Goal: Information Seeking & Learning: Understand process/instructions

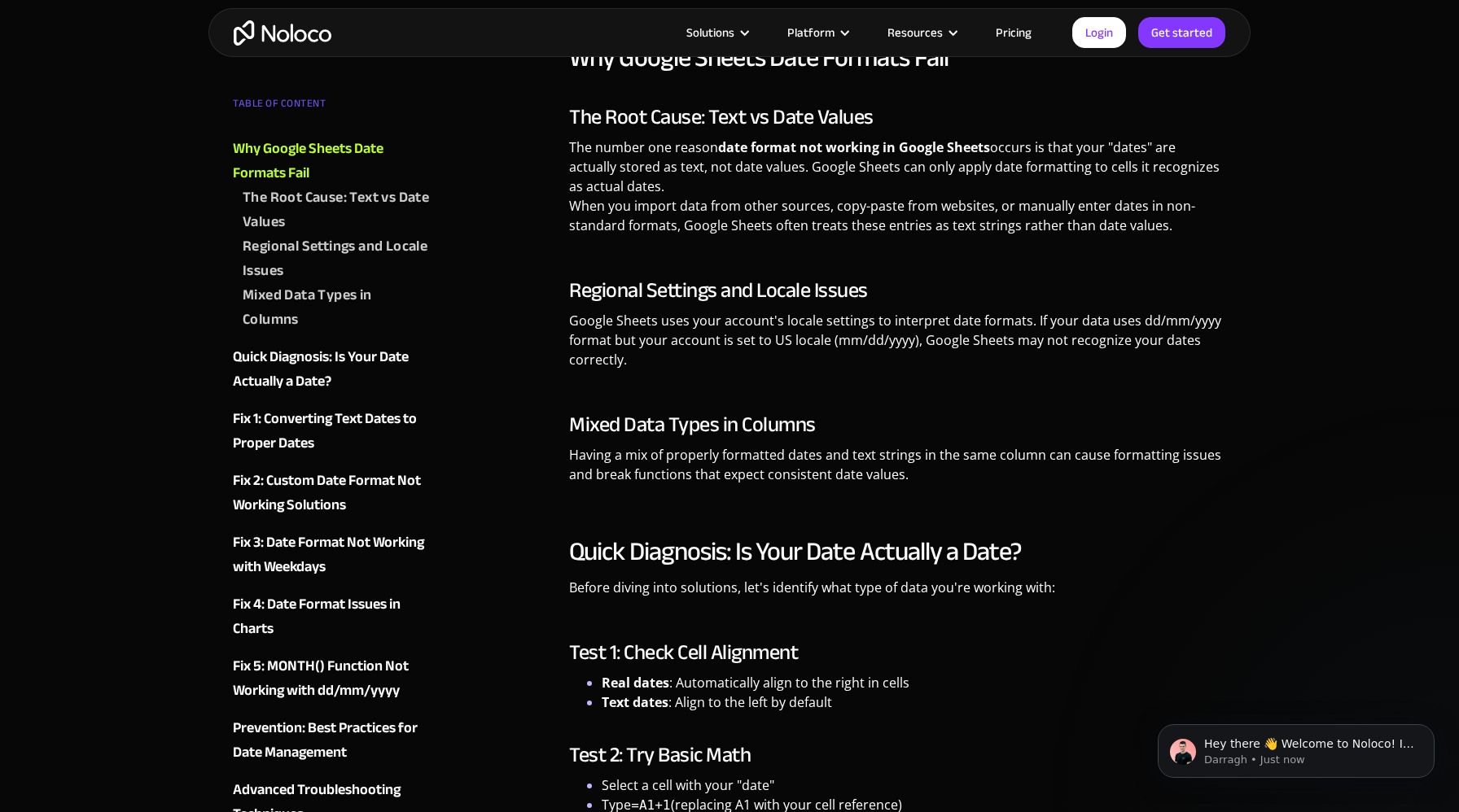
scroll to position [1651, 0]
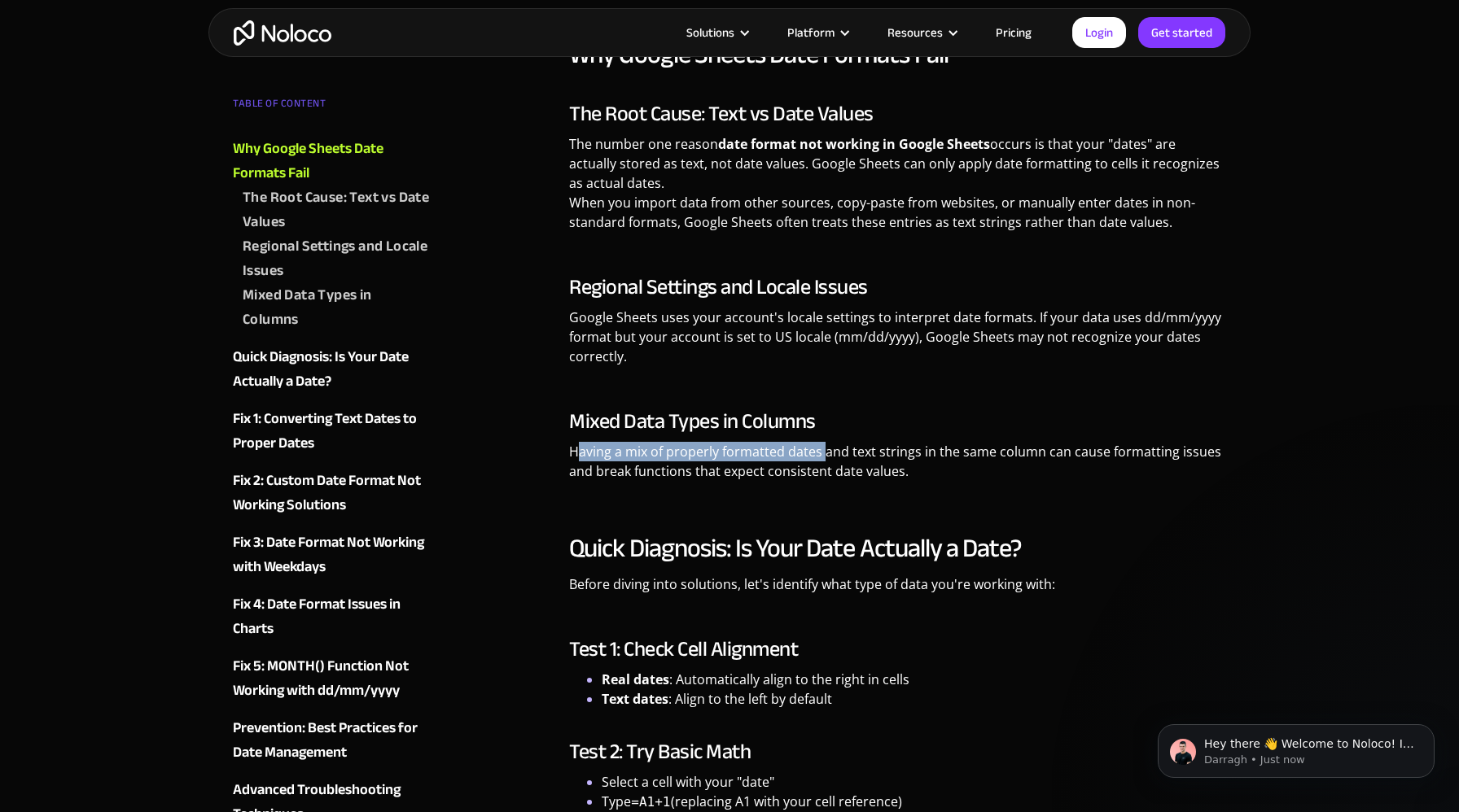
drag, startPoint x: 579, startPoint y: 452, endPoint x: 821, endPoint y: 454, distance: 242.0
click at [821, 454] on p "Having a mix of properly formatted dates and text strings in the same column ca…" at bounding box center [896, 466] width 657 height 51
click at [892, 471] on p "Having a mix of properly formatted dates and text strings in the same column ca…" at bounding box center [896, 466] width 657 height 51
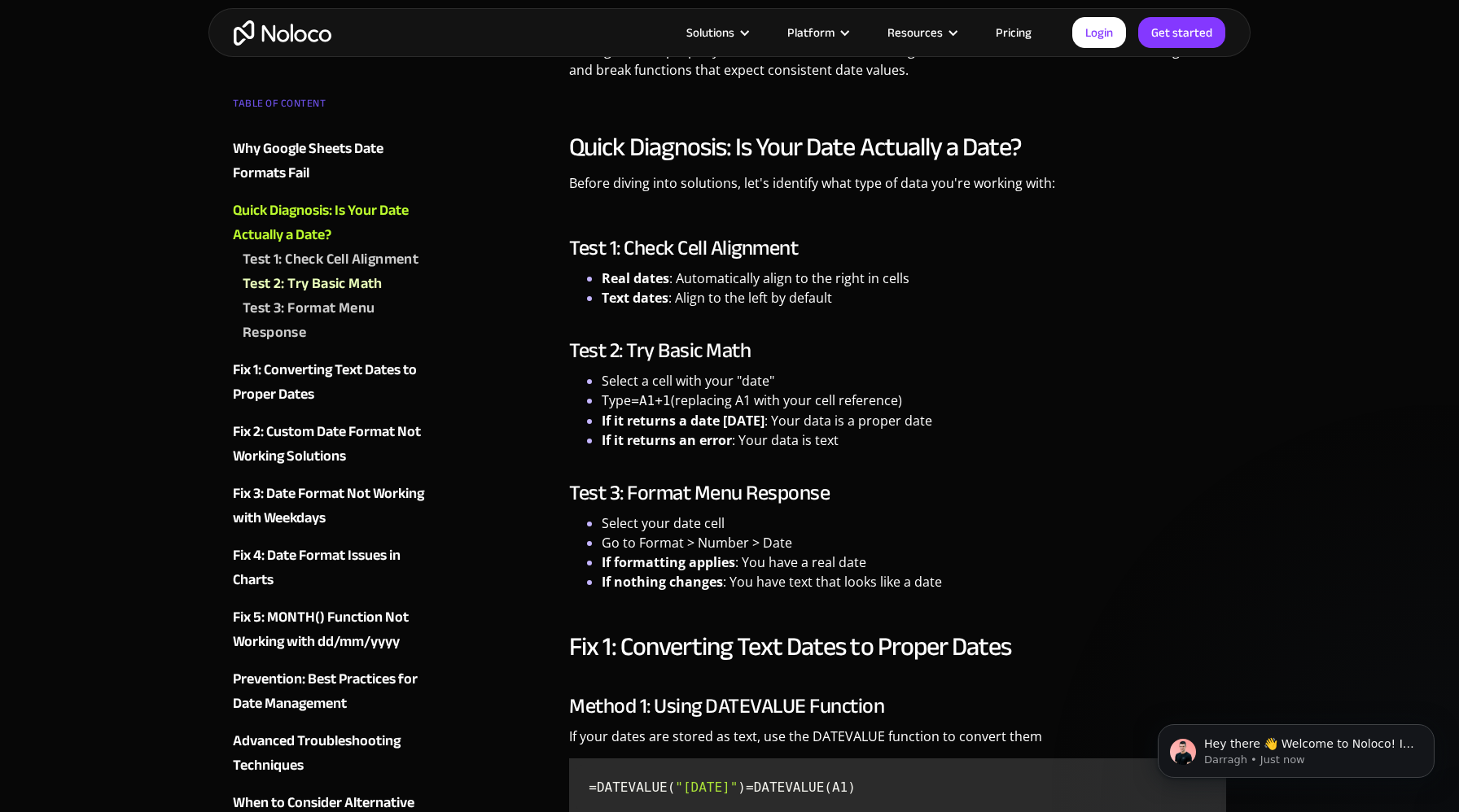
scroll to position [2071, 0]
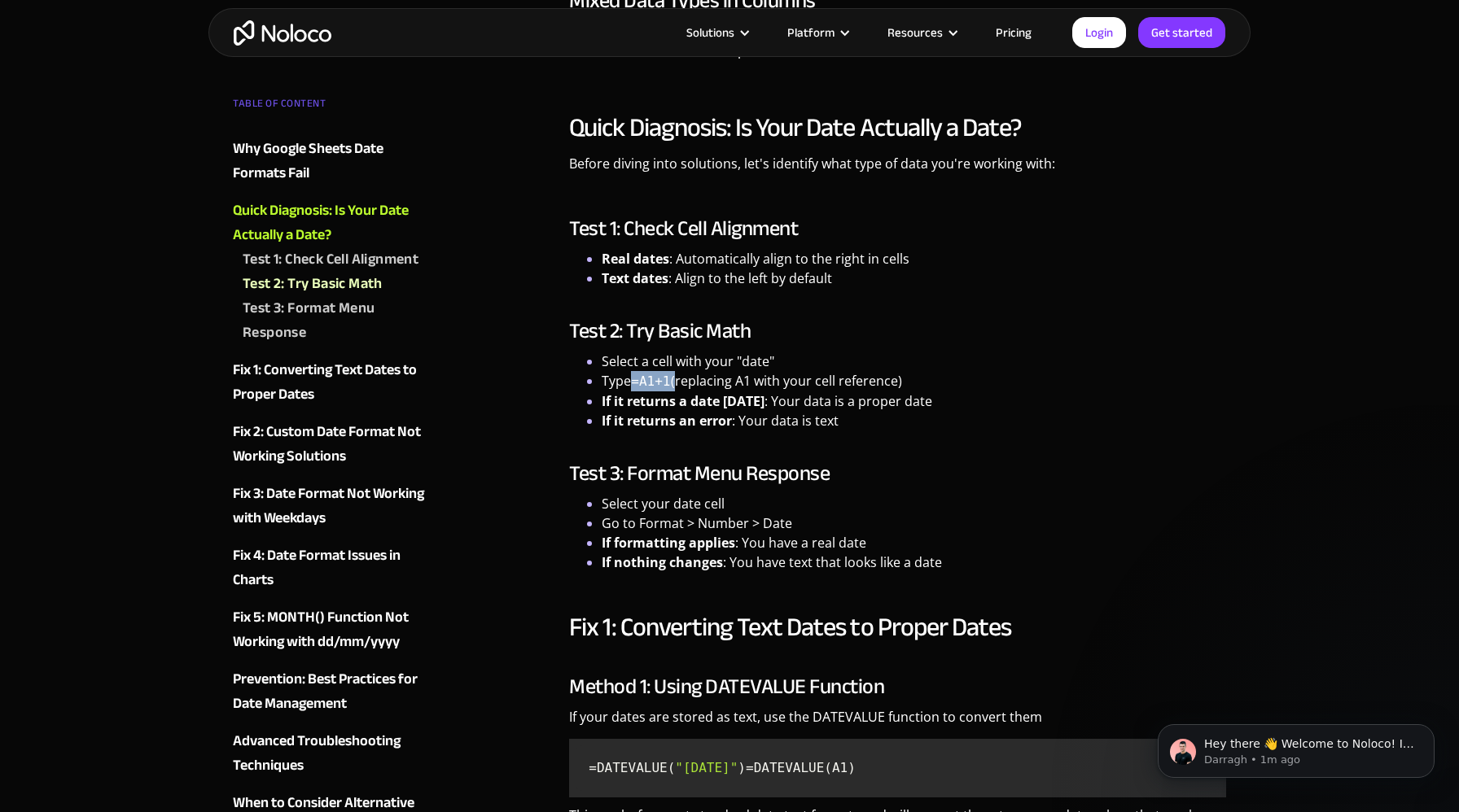
drag, startPoint x: 636, startPoint y: 383, endPoint x: 674, endPoint y: 383, distance: 38.0
click at [674, 383] on li "Type =A1+1 (replacing A1 with your cell reference)" at bounding box center [913, 381] width 625 height 20
copy code "=A1+1"
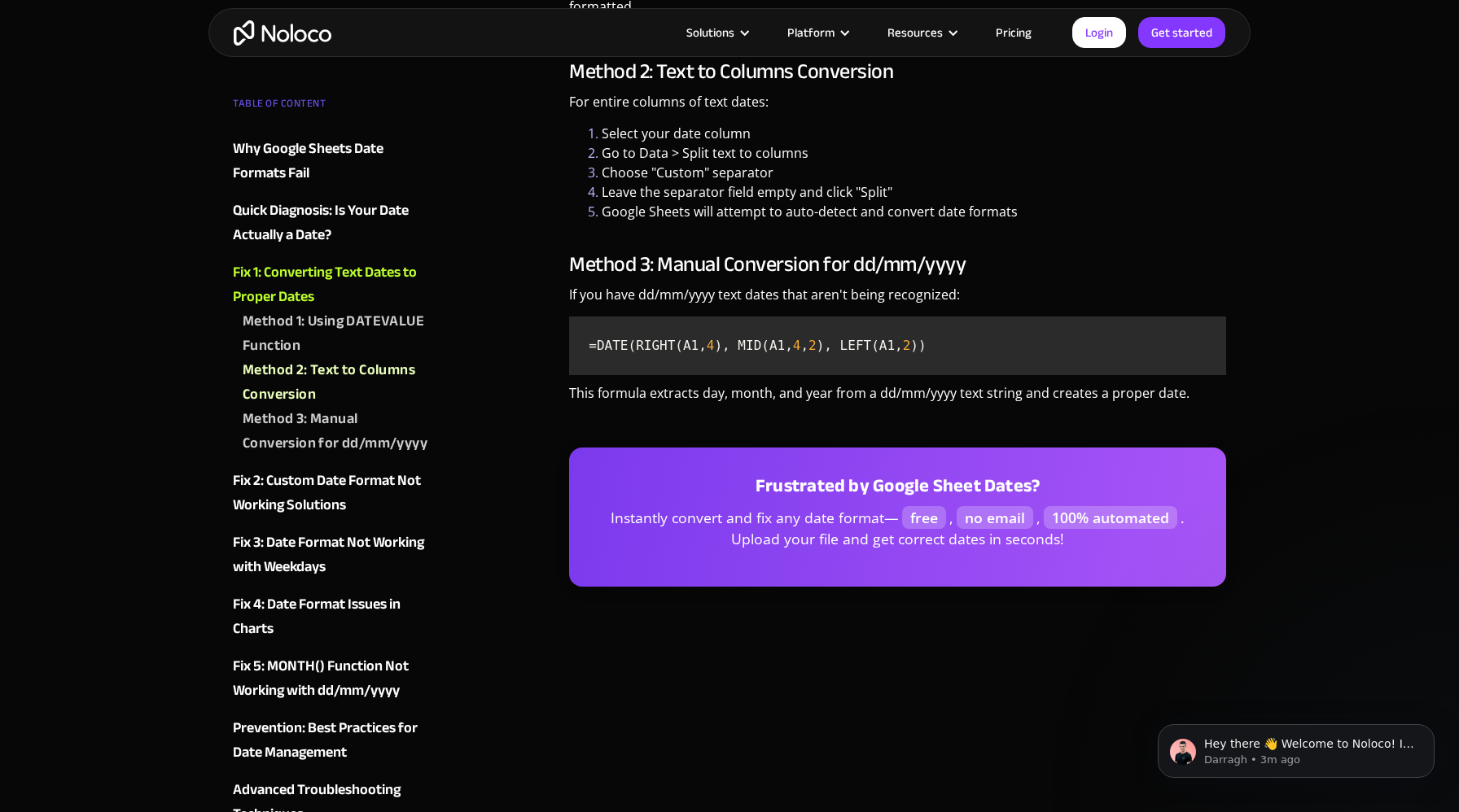
scroll to position [3150, 0]
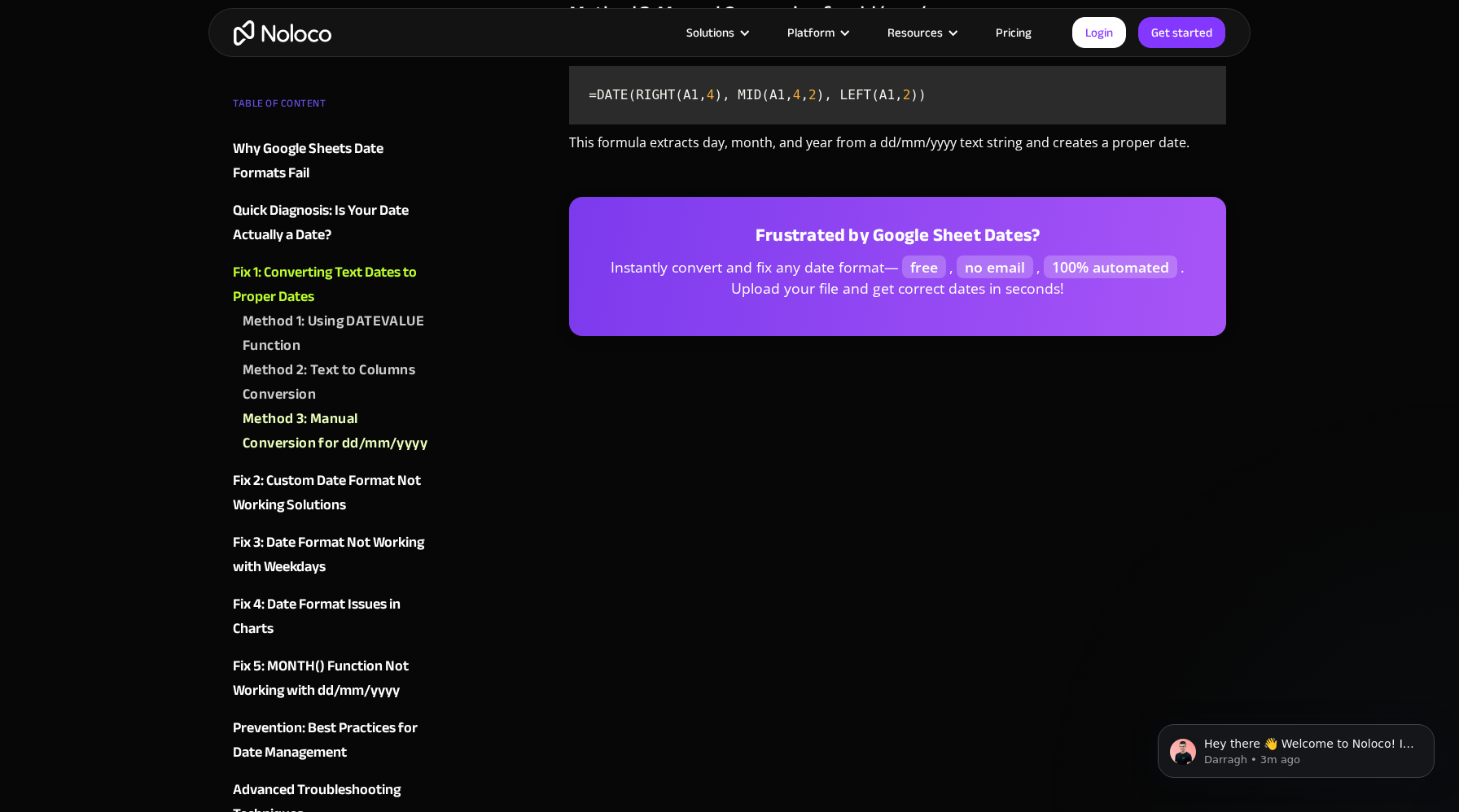
click at [336, 496] on div "Fix 2: Custom Date Format Not Working Solutions" at bounding box center [331, 492] width 197 height 49
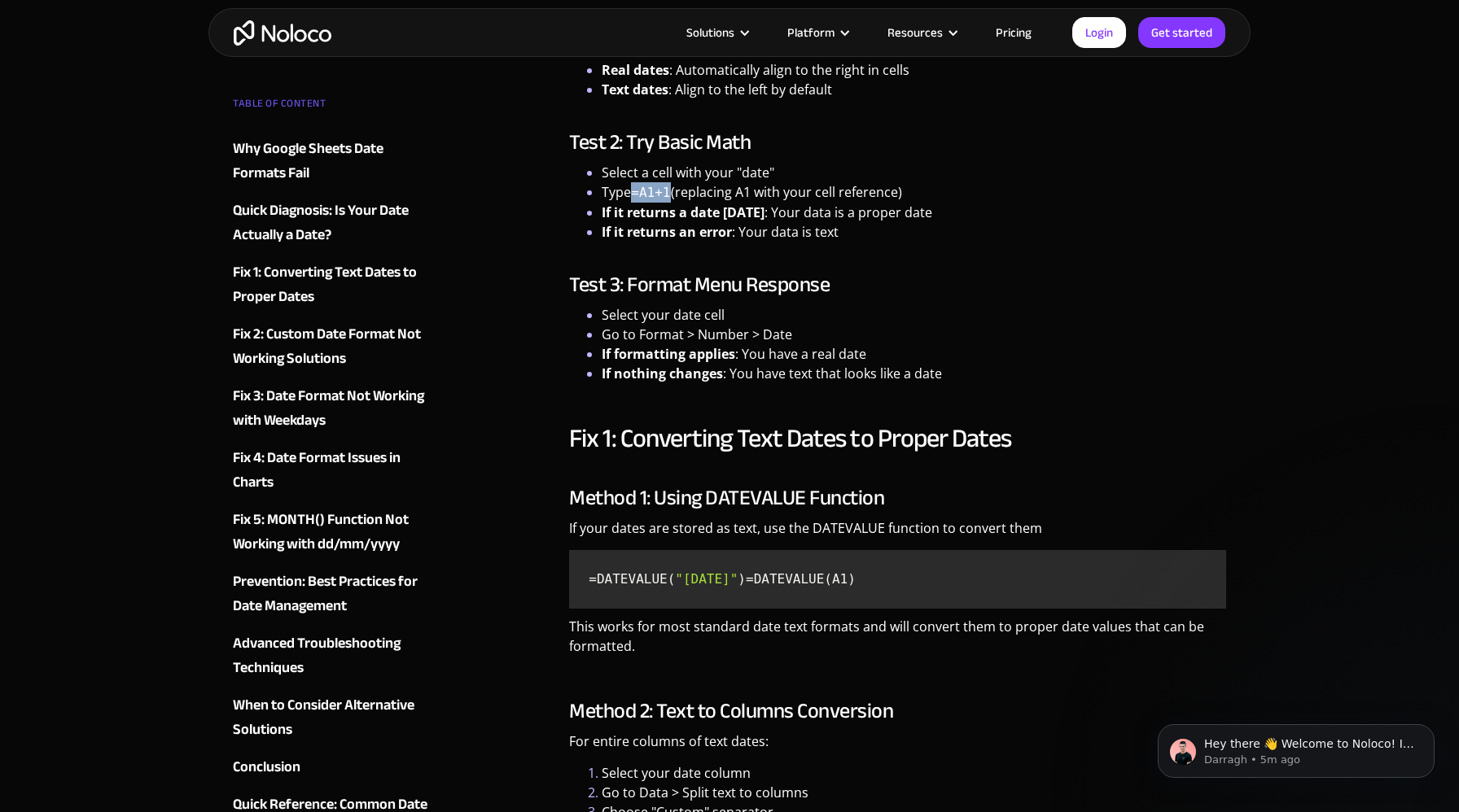
scroll to position [2254, 0]
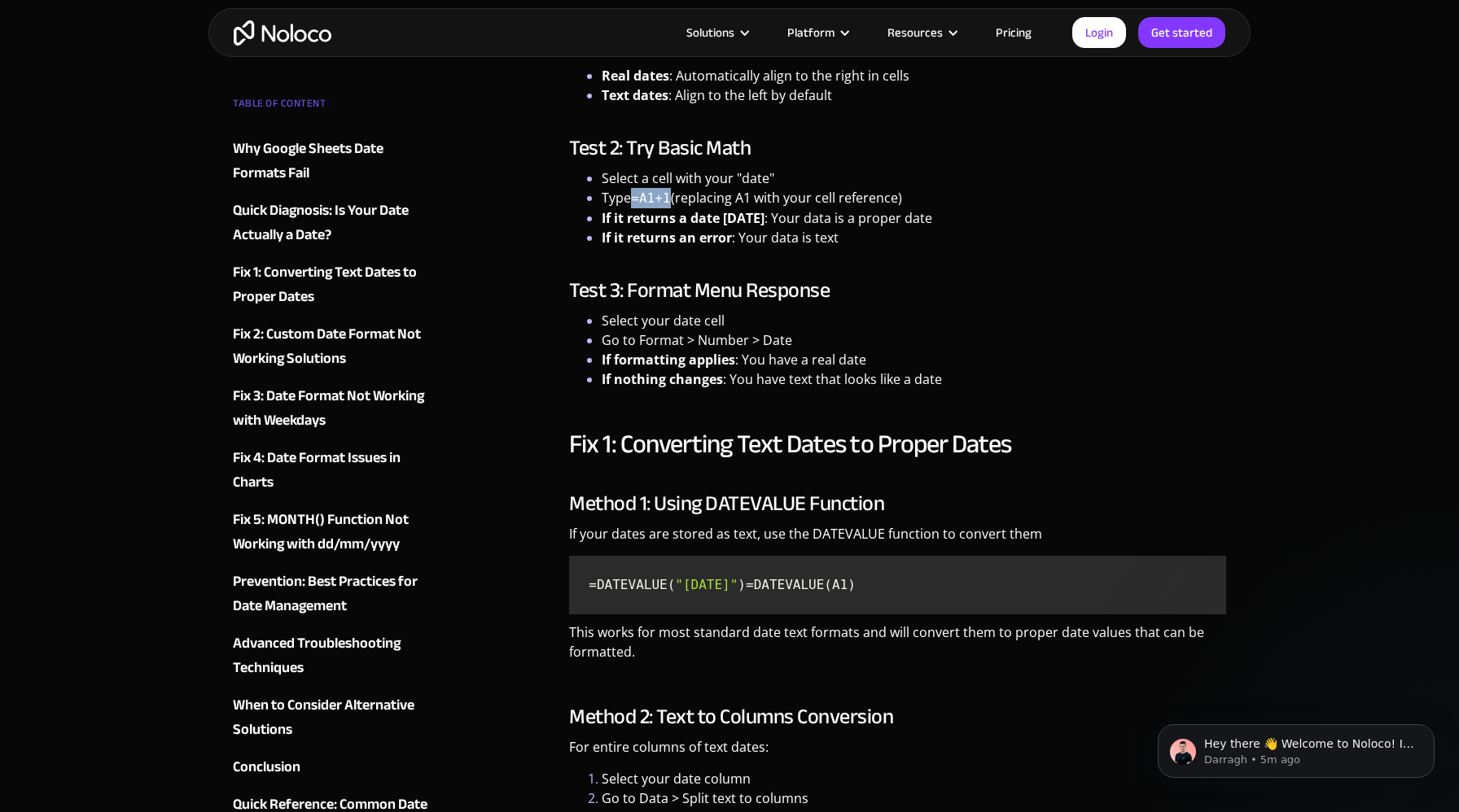
click at [312, 358] on div "Fix 2: Custom Date Format Not Working Solutions" at bounding box center [331, 347] width 197 height 49
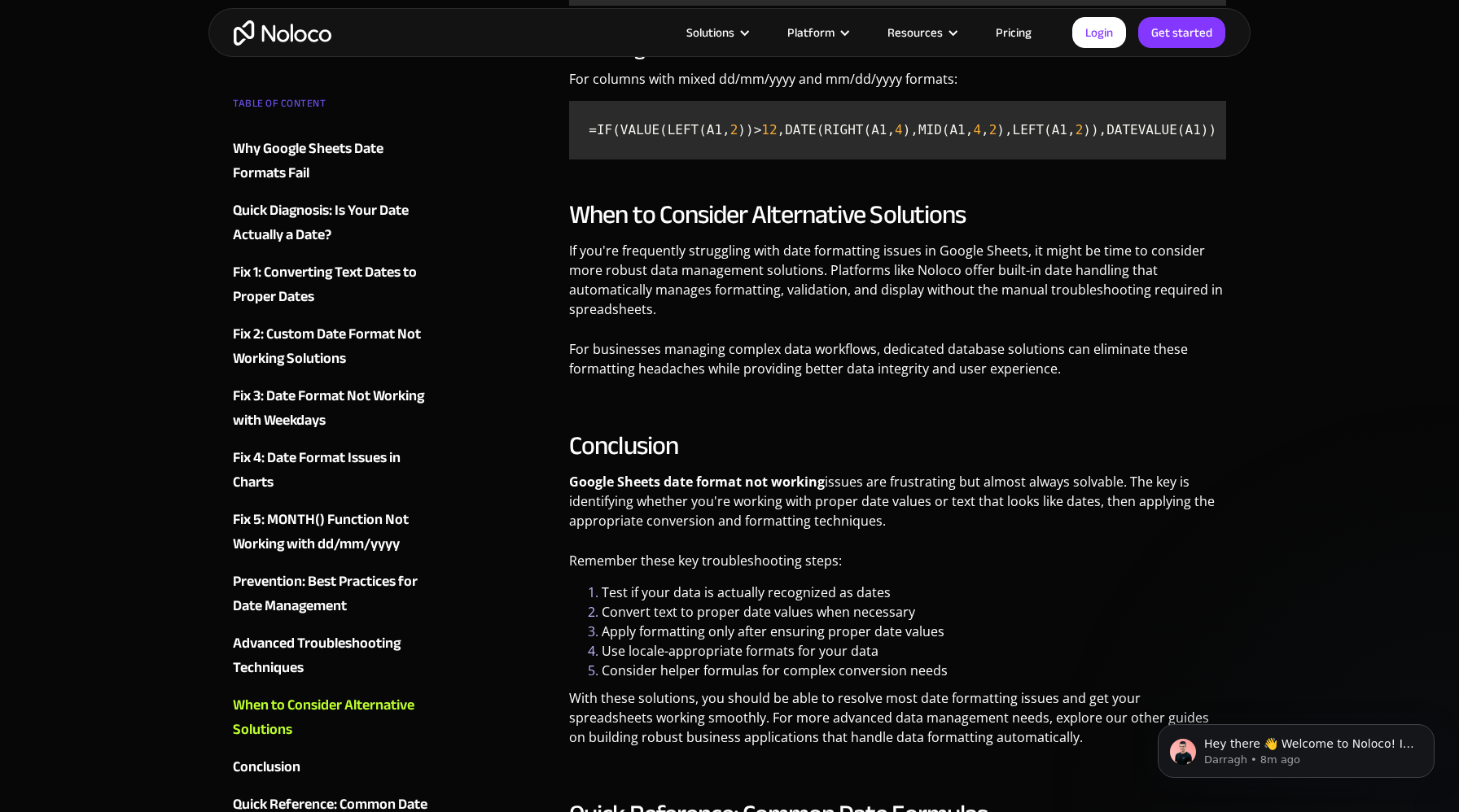
scroll to position [7843, 0]
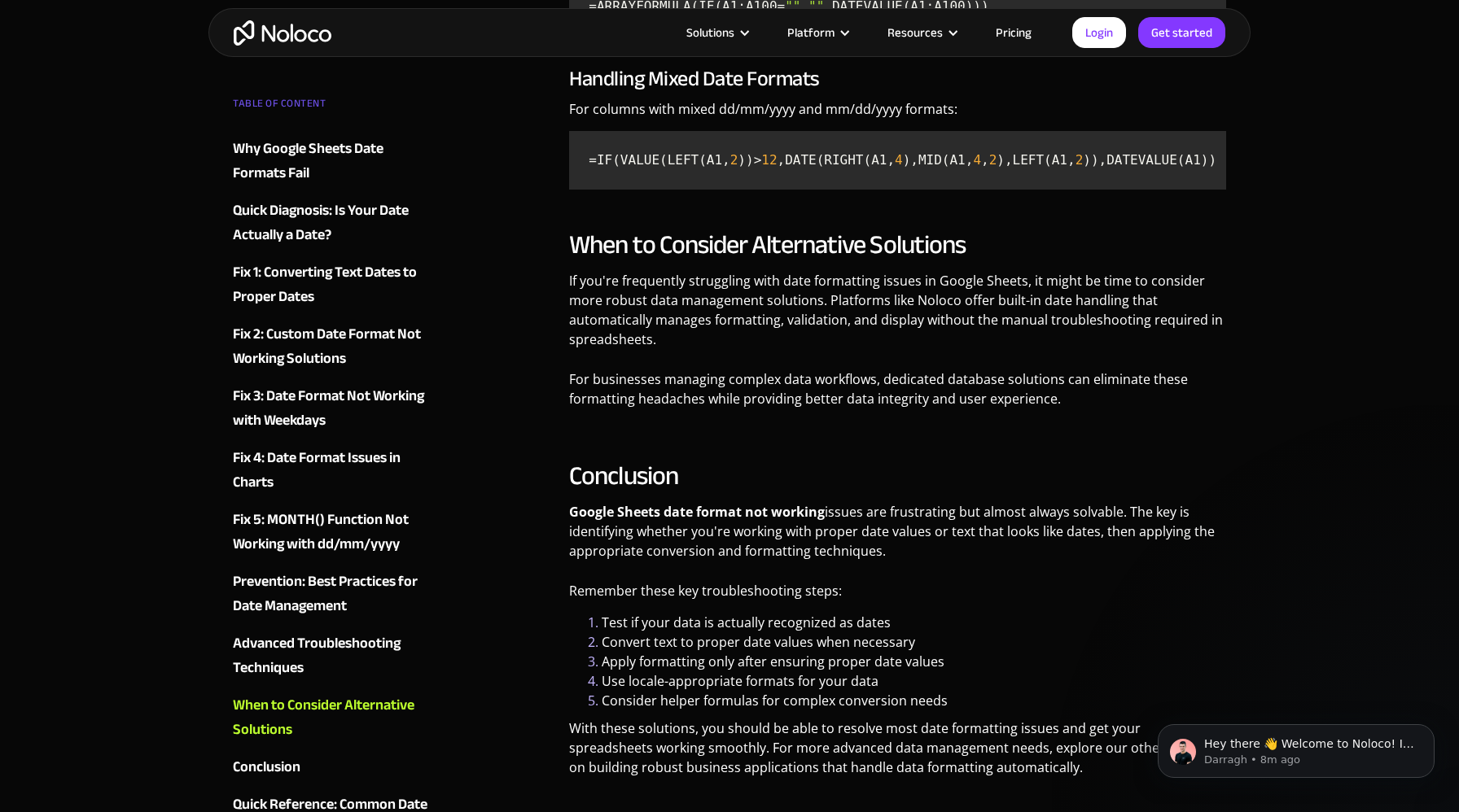
scroll to position [3150, 0]
